Goal: Find specific page/section: Find specific page/section

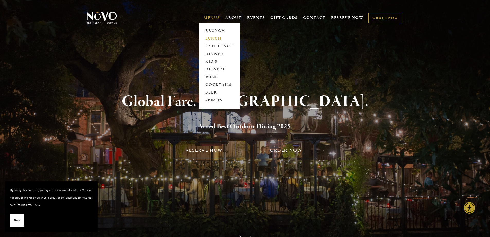
click at [209, 39] on link "LUNCH" at bounding box center [220, 39] width 32 height 8
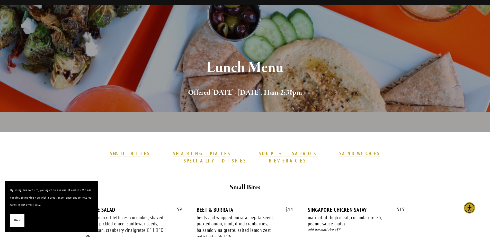
scroll to position [77, 0]
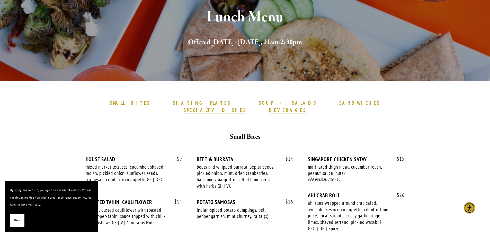
click at [14, 223] on span "Okay!" at bounding box center [17, 219] width 6 height 7
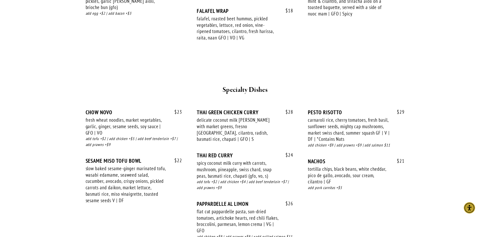
scroll to position [849, 0]
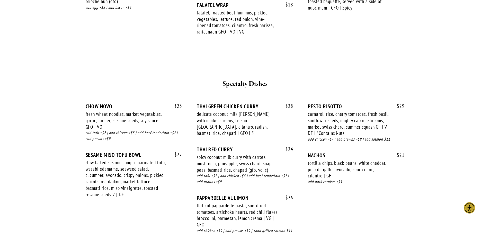
drag, startPoint x: 44, startPoint y: 22, endPoint x: 46, endPoint y: 13, distance: 8.6
